Goal: Task Accomplishment & Management: Manage account settings

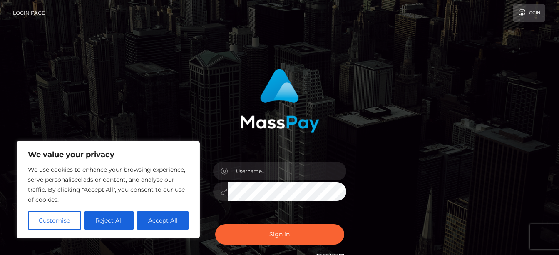
drag, startPoint x: 157, startPoint y: 221, endPoint x: 256, endPoint y: 174, distance: 108.9
click at [256, 174] on body "We value your privacy We use cookies to enhance your browsing experience, serve…" at bounding box center [279, 168] width 559 height 337
click at [256, 174] on input "text" at bounding box center [287, 171] width 118 height 19
type input "[EMAIL_ADDRESS][DOMAIN_NAME]"
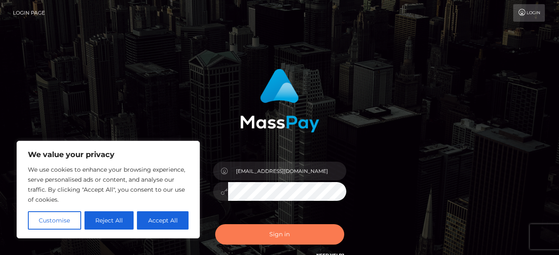
click at [276, 231] on button "Sign in" at bounding box center [279, 234] width 129 height 20
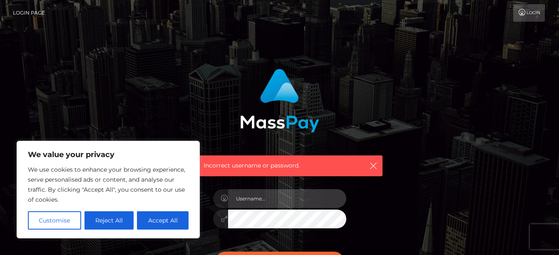
click at [256, 195] on input "text" at bounding box center [287, 198] width 118 height 19
type input "[EMAIL_ADDRESS][DOMAIN_NAME]"
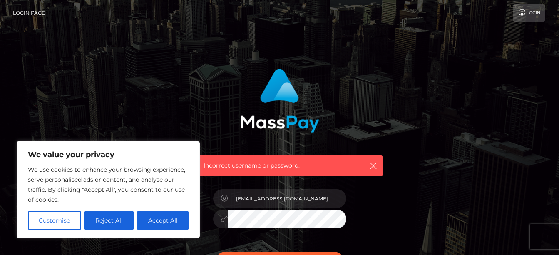
click at [163, 221] on button "Accept All" at bounding box center [163, 220] width 52 height 18
checkbox input "true"
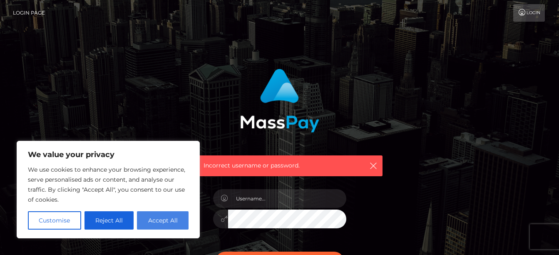
checkbox input "true"
